Goal: Transaction & Acquisition: Purchase product/service

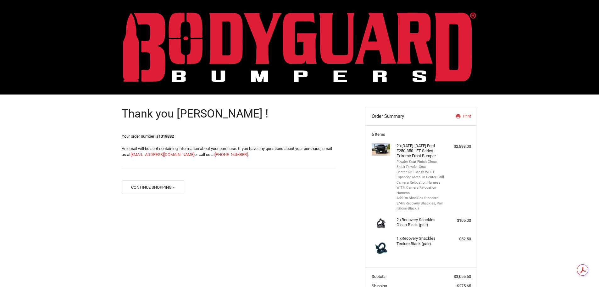
click at [262, 65] on img at bounding box center [299, 47] width 353 height 70
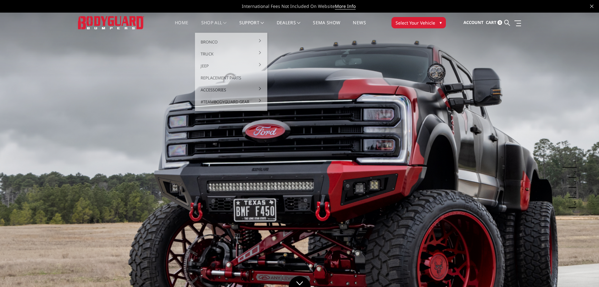
click at [217, 21] on link "shop all" at bounding box center [213, 26] width 25 height 12
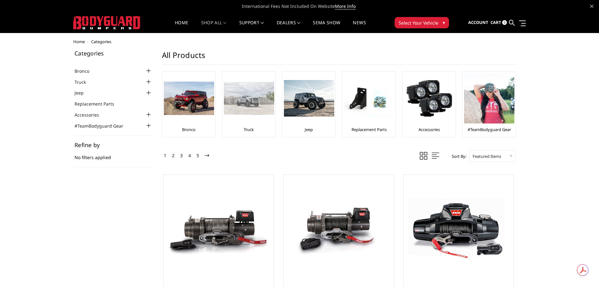
click at [256, 123] on div "Truck" at bounding box center [249, 104] width 50 height 62
click at [251, 116] on div at bounding box center [249, 98] width 50 height 50
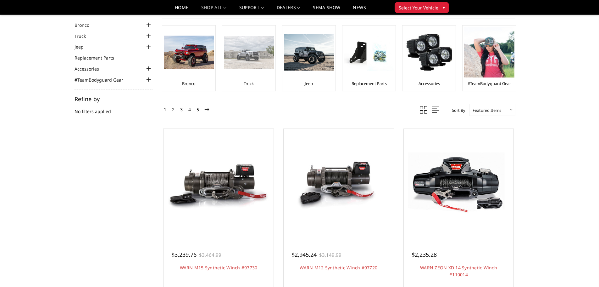
scroll to position [94, 0]
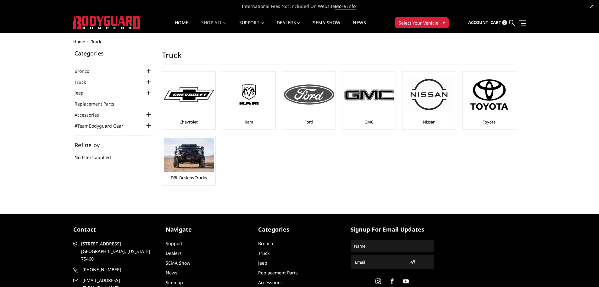
click at [313, 118] on div "Ford" at bounding box center [309, 100] width 50 height 55
click at [310, 120] on link "Ford" at bounding box center [309, 122] width 9 height 6
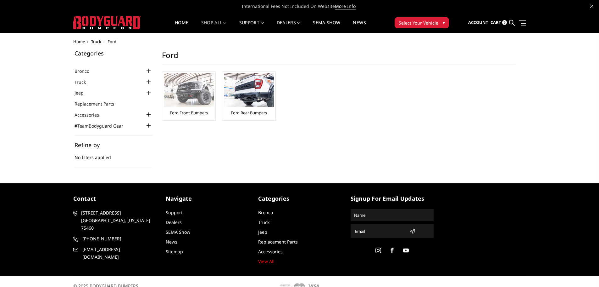
click at [189, 108] on div "Ford Front Bumpers" at bounding box center [189, 96] width 50 height 46
click at [190, 112] on link "Ford Front Bumpers" at bounding box center [189, 113] width 38 height 6
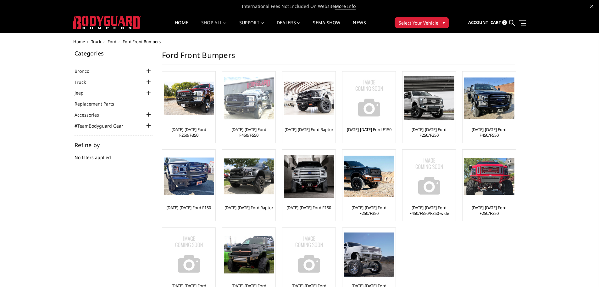
click at [245, 135] on link "[DATE]-[DATE] Ford F450/F550" at bounding box center [249, 131] width 50 height 11
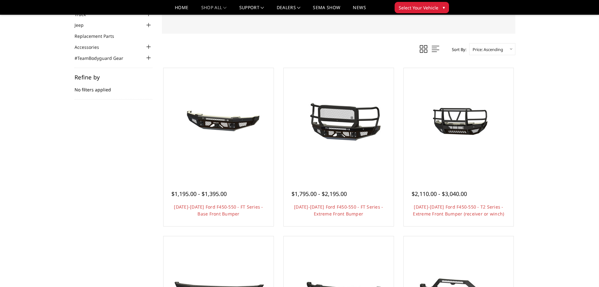
scroll to position [63, 0]
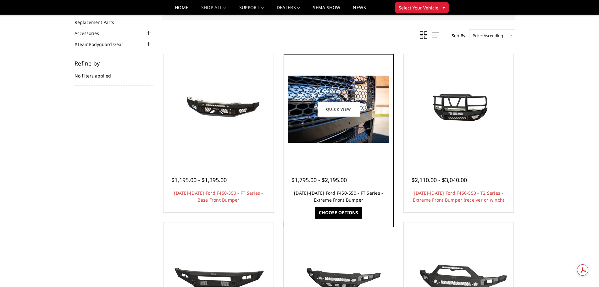
click at [330, 195] on link "[DATE]-[DATE] Ford F450-550 - FT Series - Extreme Front Bumper" at bounding box center [338, 196] width 89 height 13
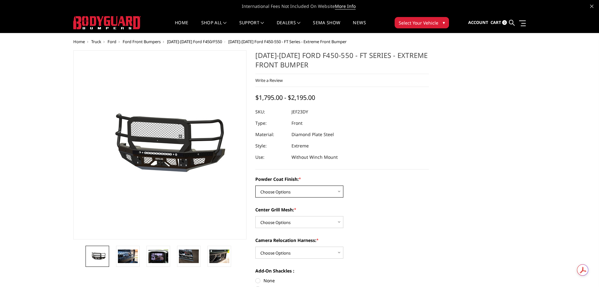
click at [320, 188] on select "Choose Options Bare Metal Gloss Black Powder Coat Textured Black Powder Coat" at bounding box center [300, 191] width 88 height 12
select select "3271"
click at [256, 185] on select "Choose Options Bare Metal Gloss Black Powder Coat Textured Black Powder Coat" at bounding box center [300, 191] width 88 height 12
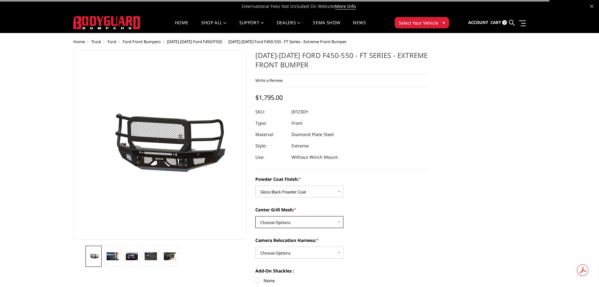
click at [296, 223] on select "Choose Options WITH Expanded Metal in Center Grill WITHOUT Expanded Metal in Ce…" at bounding box center [300, 222] width 88 height 12
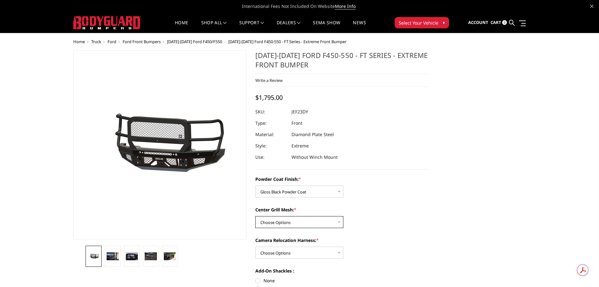
select select "3273"
click at [256, 216] on select "Choose Options WITH Expanded Metal in Center Grill WITHOUT Expanded Metal in Ce…" at bounding box center [300, 222] width 88 height 12
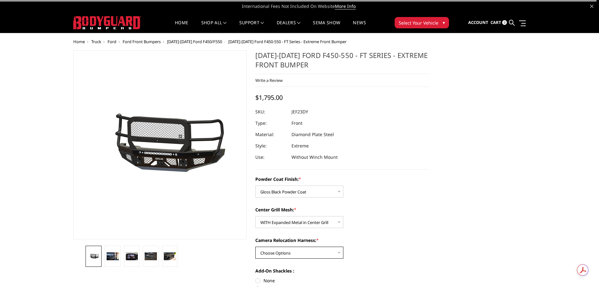
click at [300, 250] on select "Choose Options WITH Camera Relocation Harness WITHOUT Camera Relocation Harness" at bounding box center [300, 252] width 88 height 12
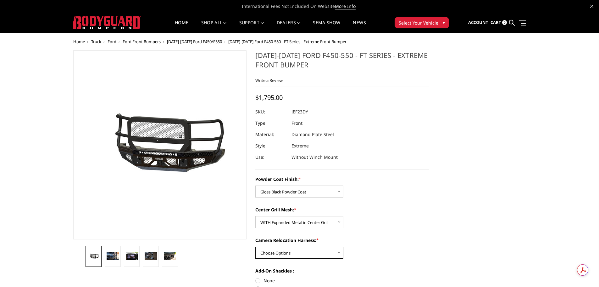
select select "3275"
click at [256, 246] on select "Choose Options WITH Camera Relocation Harness WITHOUT Camera Relocation Harness" at bounding box center [300, 252] width 88 height 12
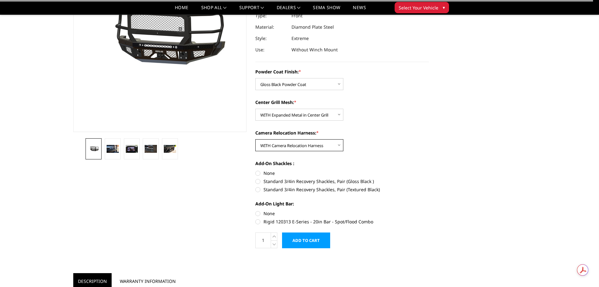
scroll to position [94, 0]
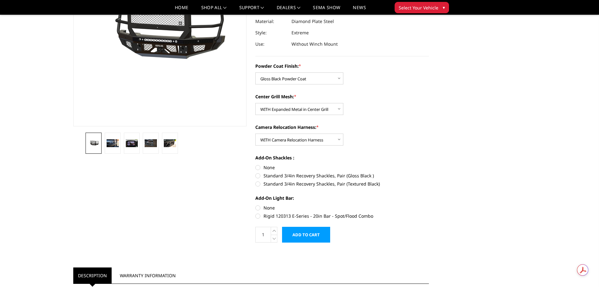
click at [257, 175] on label "Standard 3/4in Recovery Shackles, Pair (Gloss Black )" at bounding box center [343, 175] width 174 height 7
click at [429, 164] on input "Standard 3/4in Recovery Shackles, Pair (Gloss Black )" at bounding box center [429, 164] width 0 height 0
radio input "true"
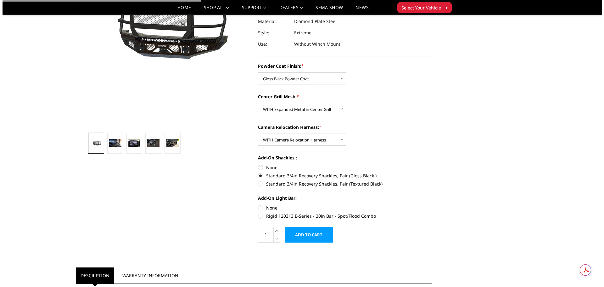
scroll to position [126, 0]
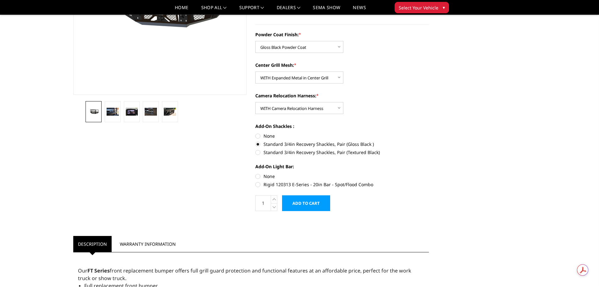
click at [258, 176] on label "None" at bounding box center [343, 176] width 174 height 7
click at [256, 173] on input "None" at bounding box center [256, 173] width 0 height 0
radio input "true"
click at [306, 203] on input "Add to Cart" at bounding box center [306, 203] width 48 height 16
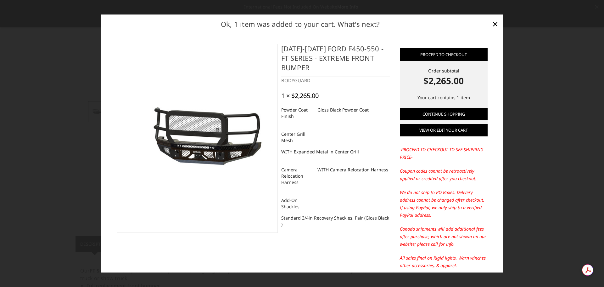
click at [453, 129] on link "View or edit your cart" at bounding box center [444, 130] width 88 height 13
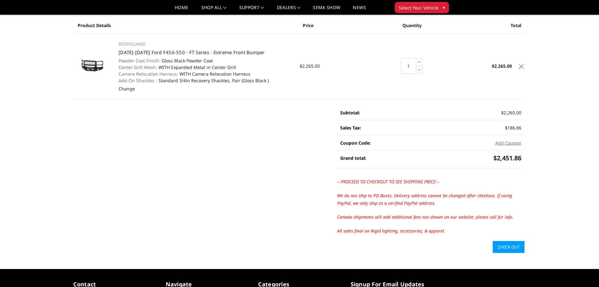
scroll to position [94, 0]
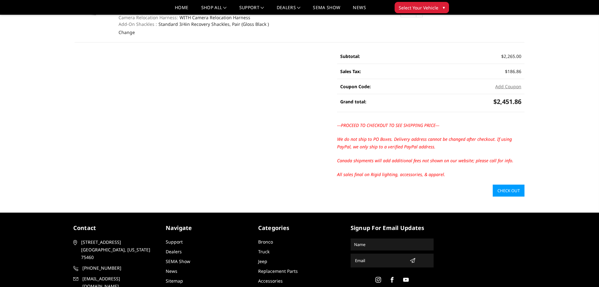
click at [505, 190] on link "Check out" at bounding box center [509, 190] width 32 height 12
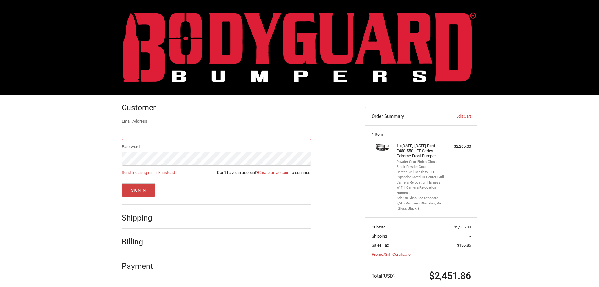
scroll to position [13, 0]
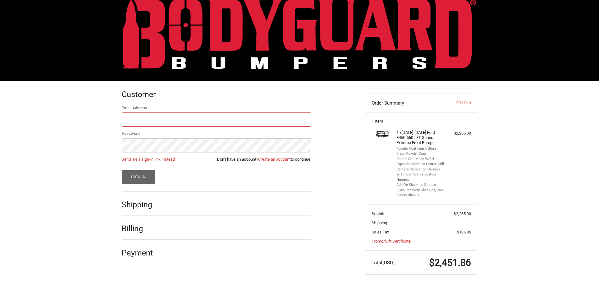
type input "info@whitefacecustoms.com"
click at [131, 177] on button "Sign In" at bounding box center [139, 177] width 34 height 14
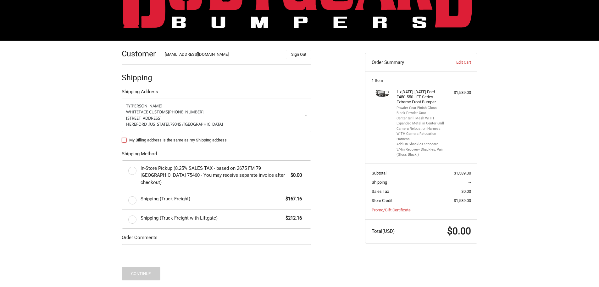
scroll to position [54, 0]
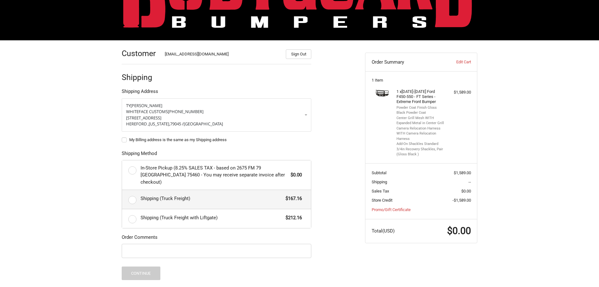
click at [174, 195] on span "Shipping (Truck Freight)" at bounding box center [212, 198] width 142 height 7
click at [122, 190] on input "Shipping (Truck Freight) $167.16" at bounding box center [122, 190] width 0 height 0
radio input "true"
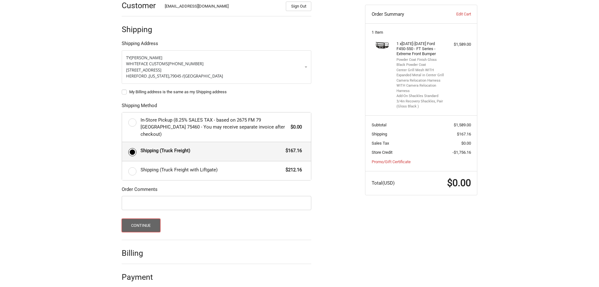
click at [146, 219] on button "Continue" at bounding box center [141, 225] width 39 height 14
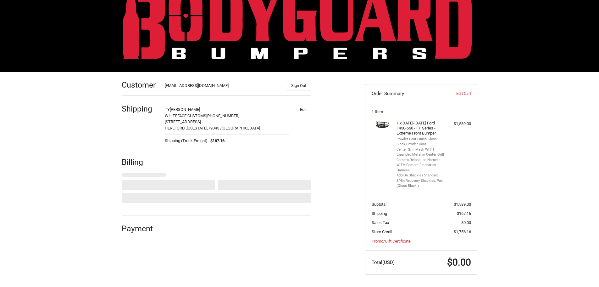
select select "US"
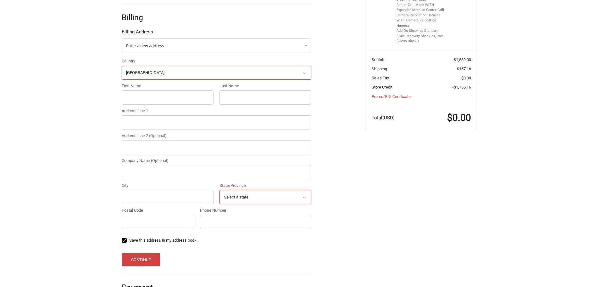
scroll to position [177, 0]
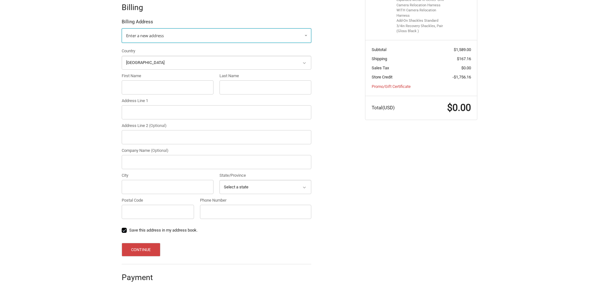
click at [162, 31] on link "Enter a new address" at bounding box center [217, 35] width 190 height 14
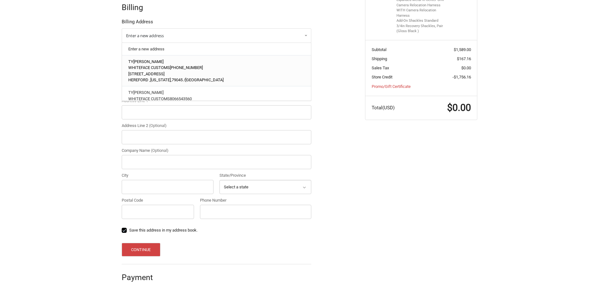
click at [154, 70] on p "WHITEFACE CUSTOMS 806-654-3560" at bounding box center [216, 68] width 177 height 6
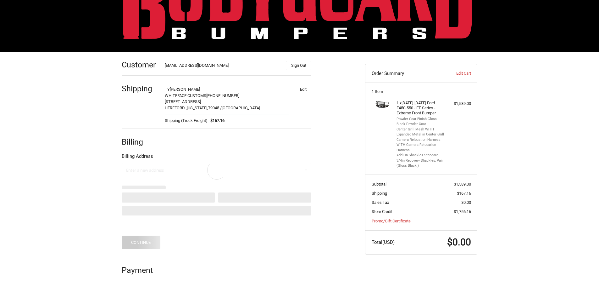
scroll to position [23, 0]
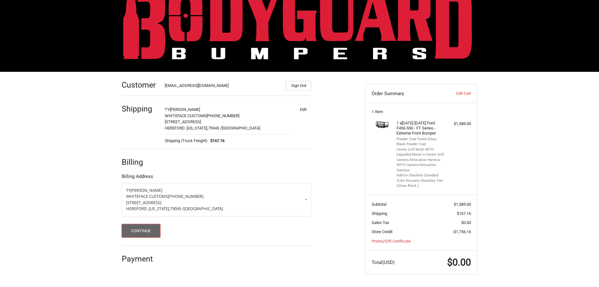
click at [141, 230] on button "Continue" at bounding box center [141, 231] width 39 height 14
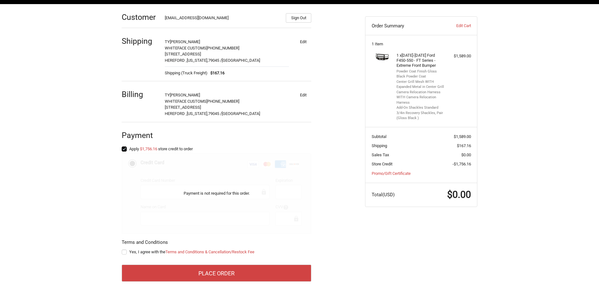
scroll to position [99, 0]
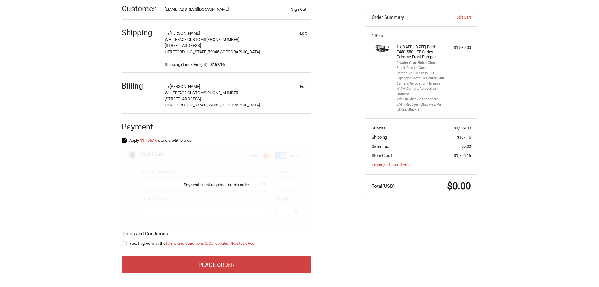
click at [124, 243] on label "Yes, I agree with the Terms and Conditions & Cancellation/Restock Fee" at bounding box center [217, 243] width 190 height 5
click at [122, 240] on input "Yes, I agree with the Terms and Conditions & Cancellation/Restock Fee" at bounding box center [122, 240] width 0 height 0
checkbox input "true"
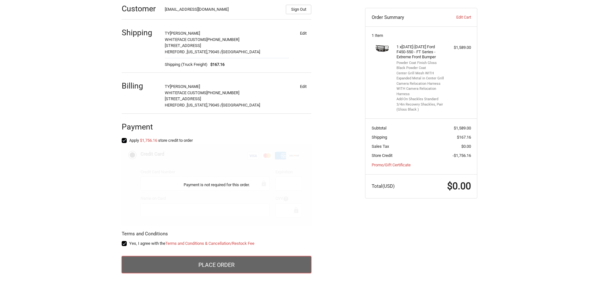
click at [233, 267] on button "Place Order" at bounding box center [217, 264] width 190 height 17
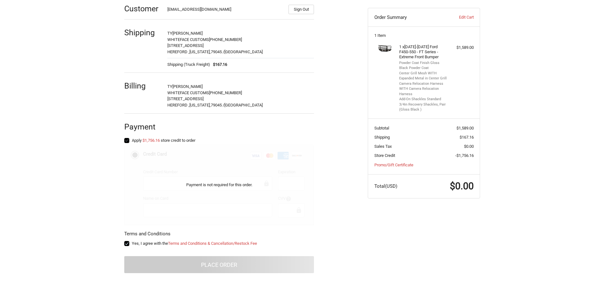
scroll to position [0, 0]
